Goal: Information Seeking & Learning: Find contact information

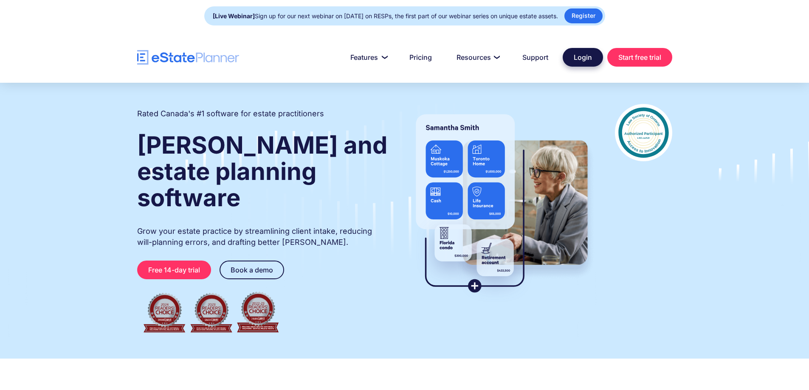
click at [582, 58] on link "Login" at bounding box center [583, 57] width 40 height 19
click at [531, 55] on link "Support" at bounding box center [535, 57] width 46 height 17
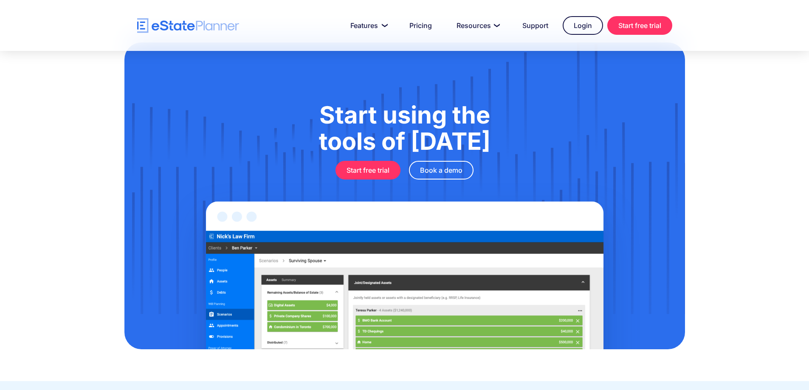
scroll to position [2782, 0]
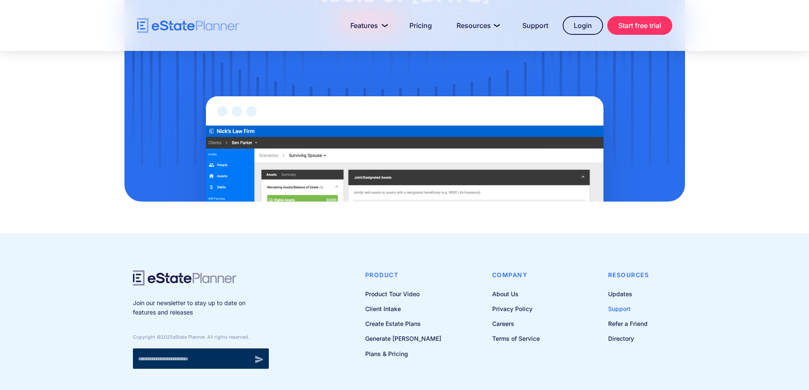
click at [619, 304] on link "Support" at bounding box center [628, 309] width 41 height 11
